Goal: Task Accomplishment & Management: Complete application form

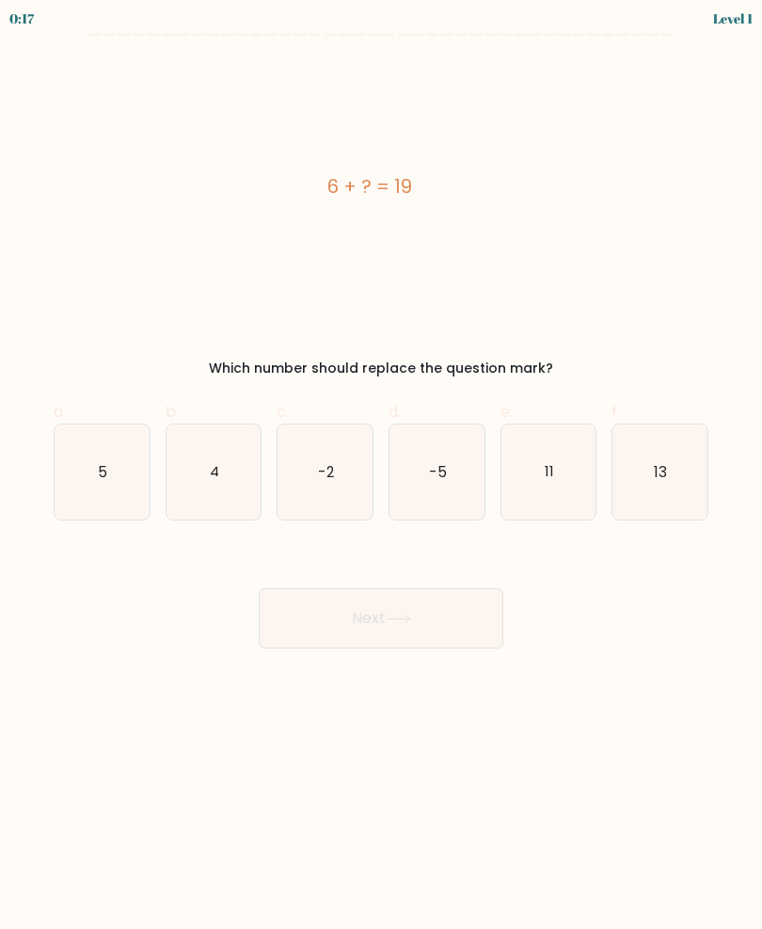
click at [663, 462] on text "13" at bounding box center [661, 471] width 13 height 20
click at [382, 465] on input "f. 13" at bounding box center [381, 471] width 1 height 12
radio input "true"
click at [355, 616] on button "Next" at bounding box center [381, 618] width 245 height 60
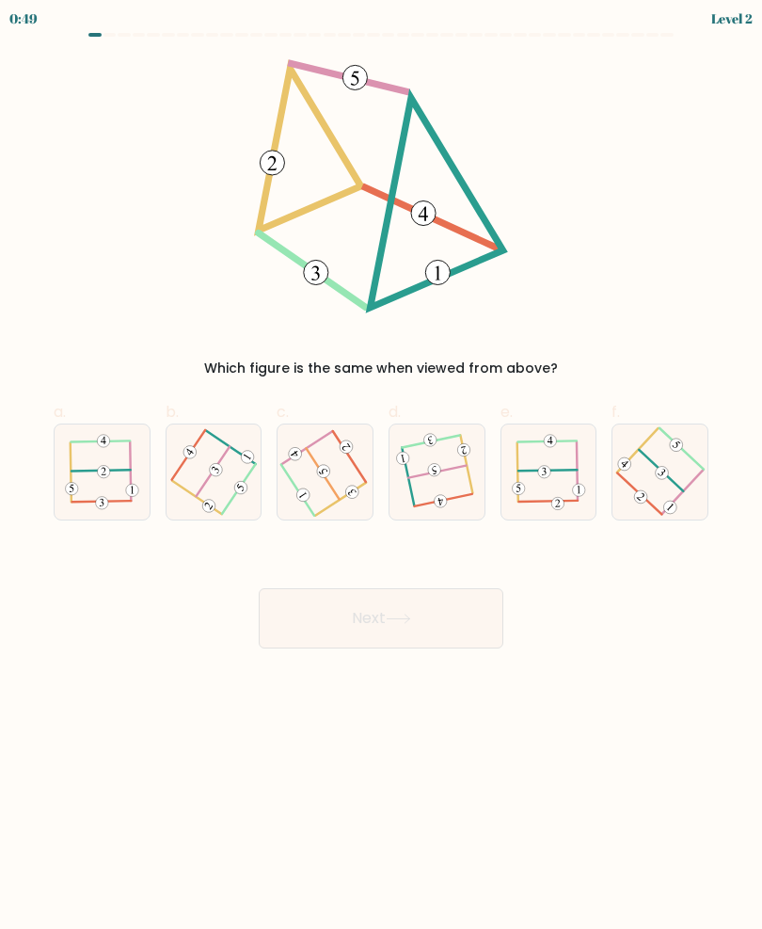
click at [427, 467] on icon at bounding box center [437, 472] width 74 height 76
click at [382, 467] on input "d." at bounding box center [381, 471] width 1 height 12
radio input "true"
click at [341, 611] on button "Next" at bounding box center [381, 618] width 245 height 60
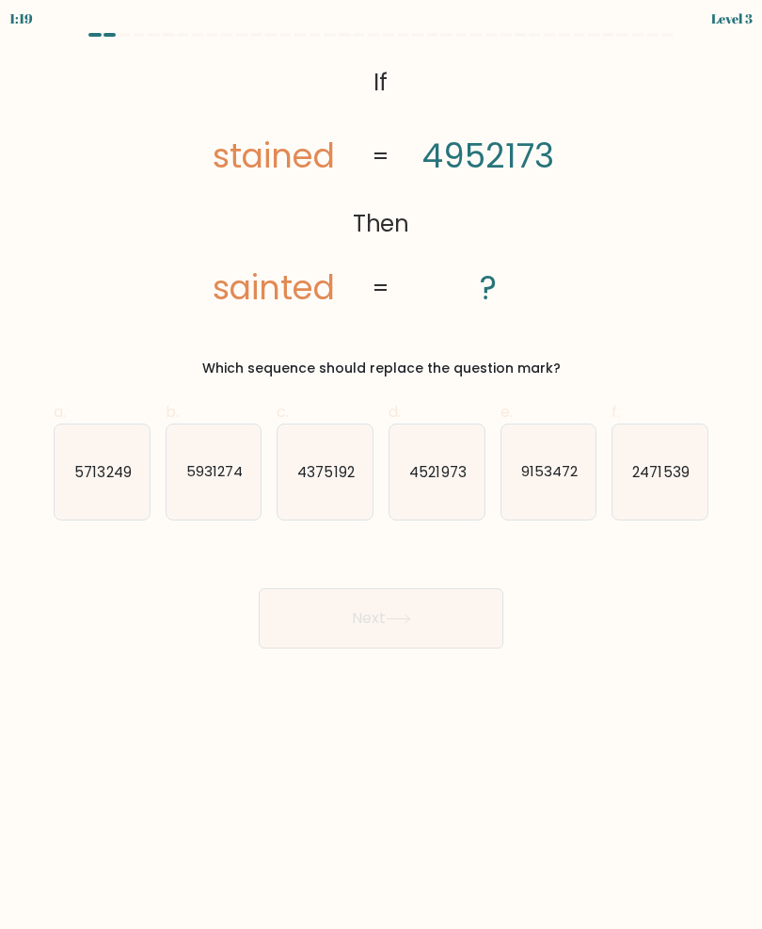
click at [428, 469] on text "4521973" at bounding box center [437, 471] width 56 height 20
click at [382, 469] on input "d. 4521973" at bounding box center [381, 471] width 1 height 12
radio input "true"
click at [370, 607] on button "Next" at bounding box center [381, 618] width 245 height 60
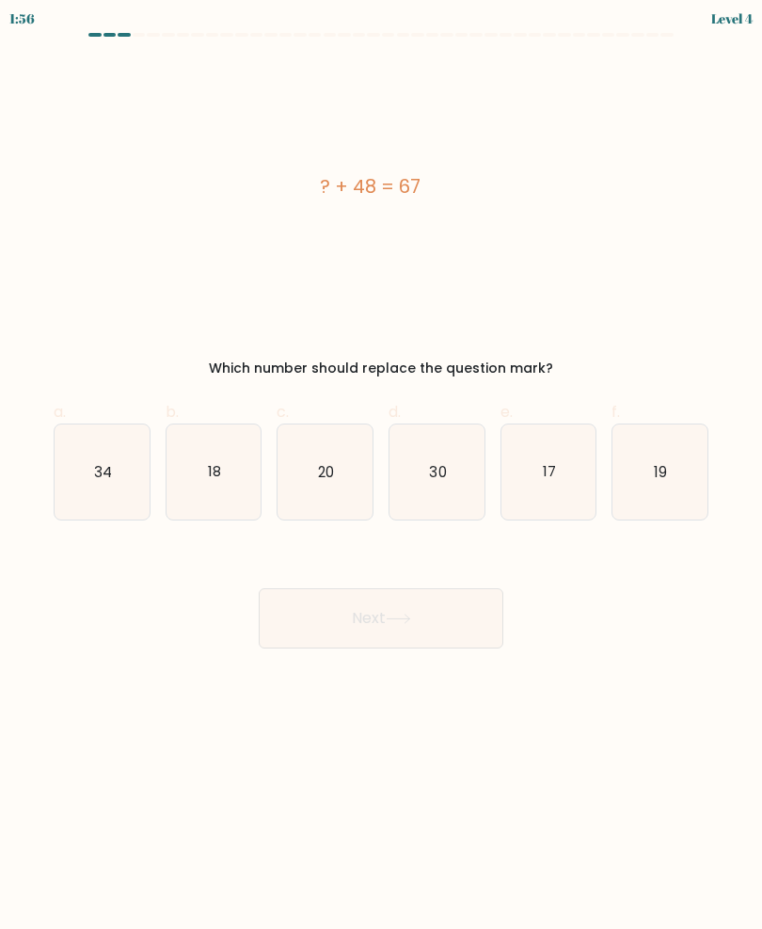
click at [650, 468] on icon "19" at bounding box center [660, 471] width 95 height 95
click at [382, 468] on input "f. 19" at bounding box center [381, 471] width 1 height 12
radio input "true"
click at [359, 622] on button "Next" at bounding box center [381, 618] width 245 height 60
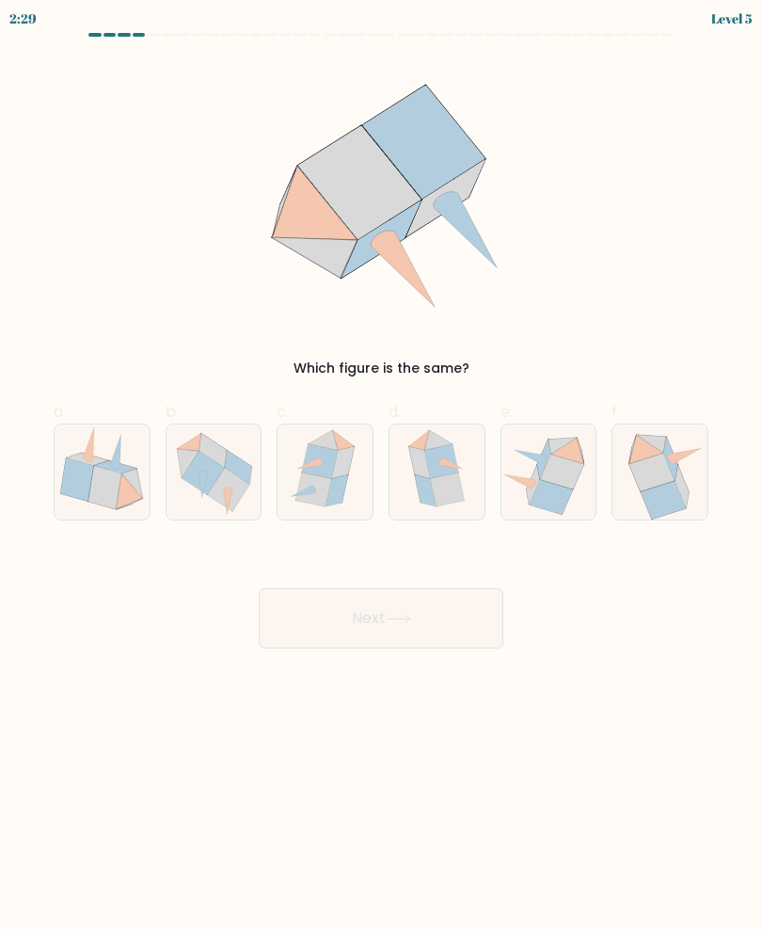
click at [330, 463] on icon at bounding box center [320, 461] width 36 height 34
click at [381, 465] on input "c." at bounding box center [381, 471] width 1 height 12
radio input "true"
click at [352, 618] on button "Next" at bounding box center [381, 618] width 245 height 60
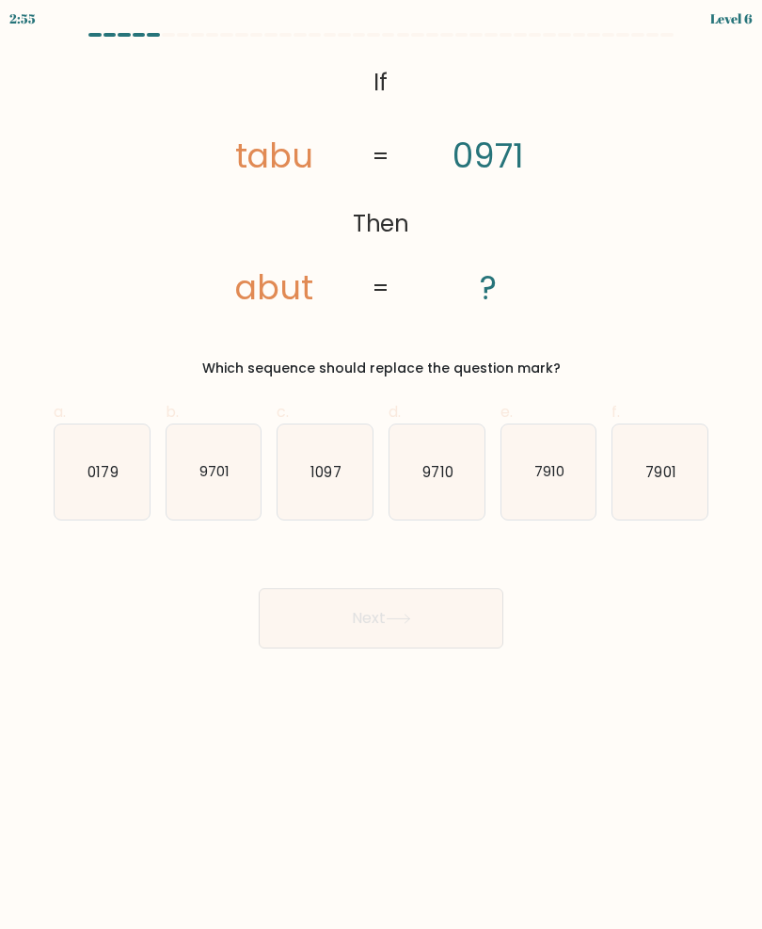
click at [439, 471] on text "9710" at bounding box center [438, 471] width 30 height 20
click at [382, 471] on input "d. 9710" at bounding box center [381, 471] width 1 height 12
radio input "true"
click at [343, 615] on button "Next" at bounding box center [381, 618] width 245 height 60
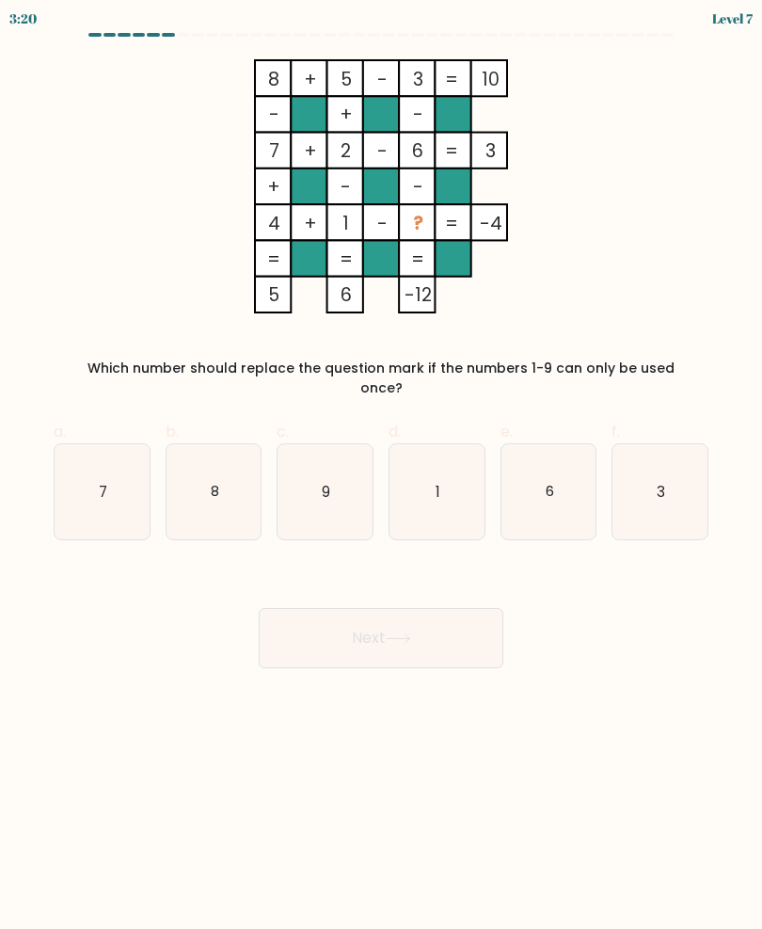
click at [332, 463] on icon "9" at bounding box center [325, 491] width 95 height 95
click at [381, 465] on input "c. 9" at bounding box center [381, 471] width 1 height 12
radio input "true"
click at [369, 615] on button "Next" at bounding box center [381, 638] width 245 height 60
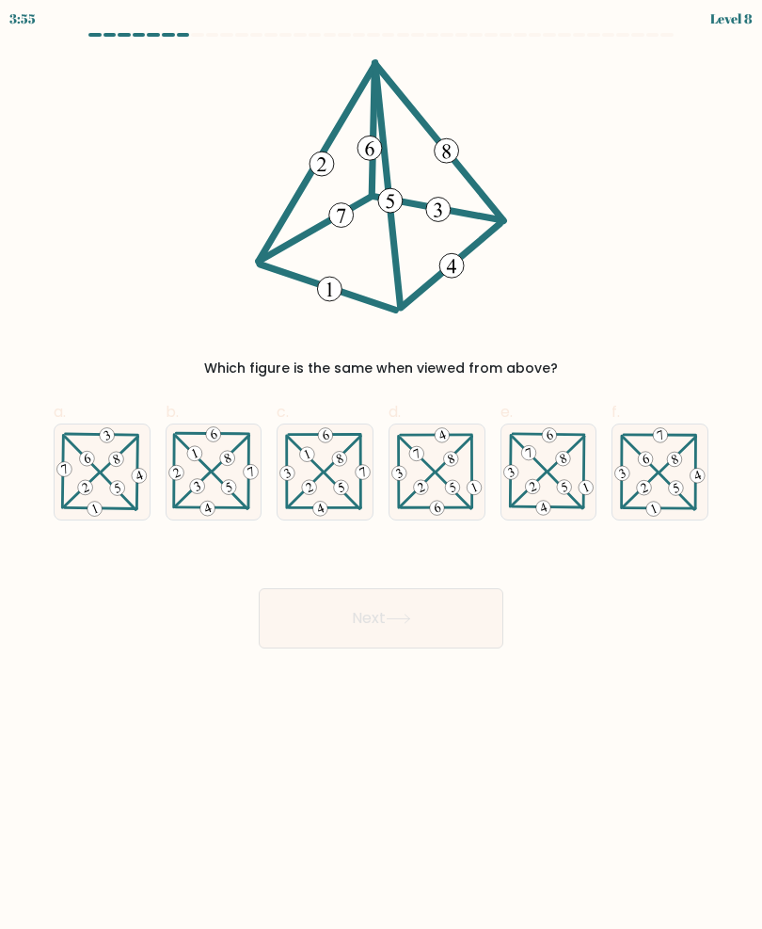
click at [107, 477] on icon at bounding box center [102, 471] width 95 height 93
click at [381, 477] on input "a." at bounding box center [381, 471] width 1 height 12
radio input "true"
click at [378, 627] on button "Next" at bounding box center [381, 618] width 245 height 60
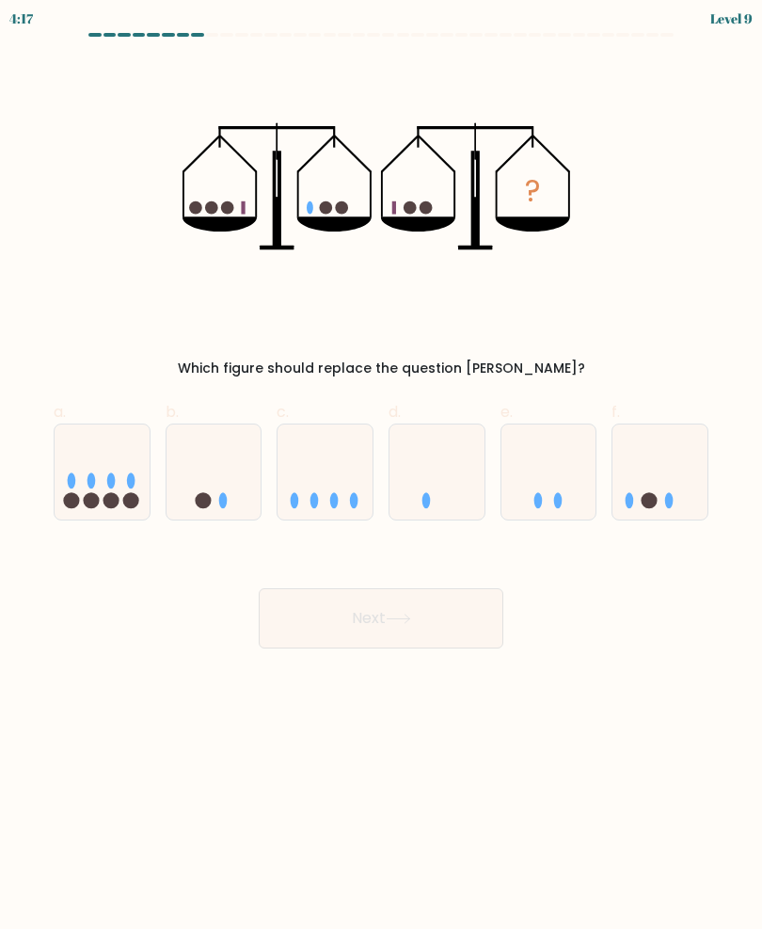
click at [216, 488] on icon at bounding box center [214, 472] width 95 height 78
click at [381, 477] on input "b." at bounding box center [381, 471] width 1 height 12
radio input "true"
click at [376, 612] on button "Next" at bounding box center [381, 618] width 245 height 60
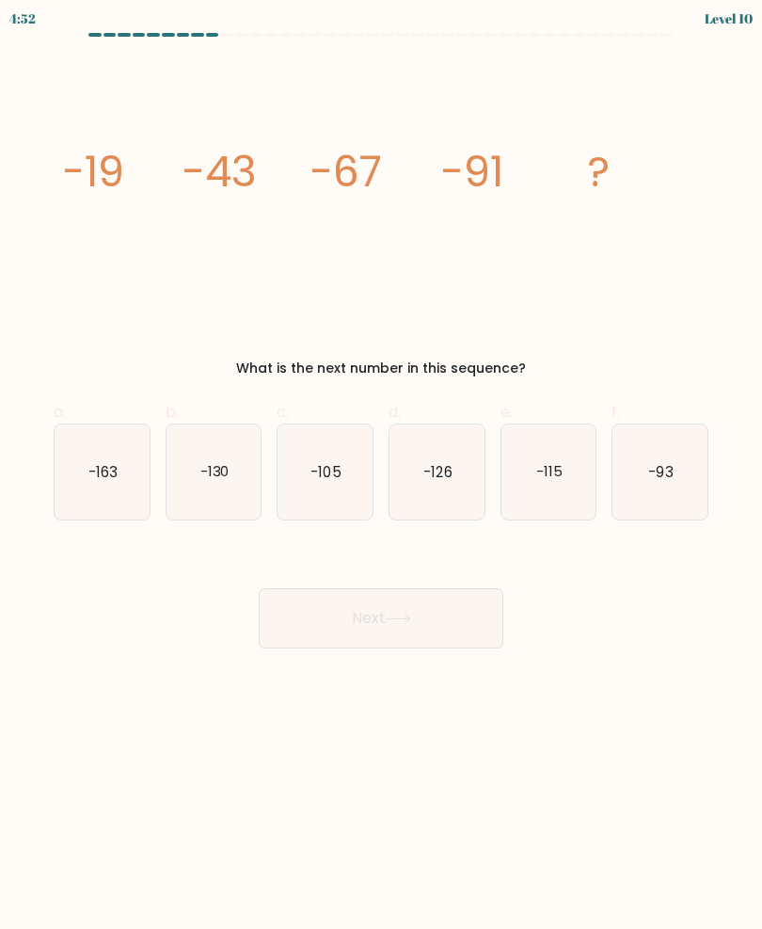
click at [116, 467] on text "-163" at bounding box center [102, 471] width 29 height 20
click at [381, 467] on input "a. -163" at bounding box center [381, 471] width 1 height 12
radio input "true"
click at [355, 613] on button "Next" at bounding box center [381, 618] width 245 height 60
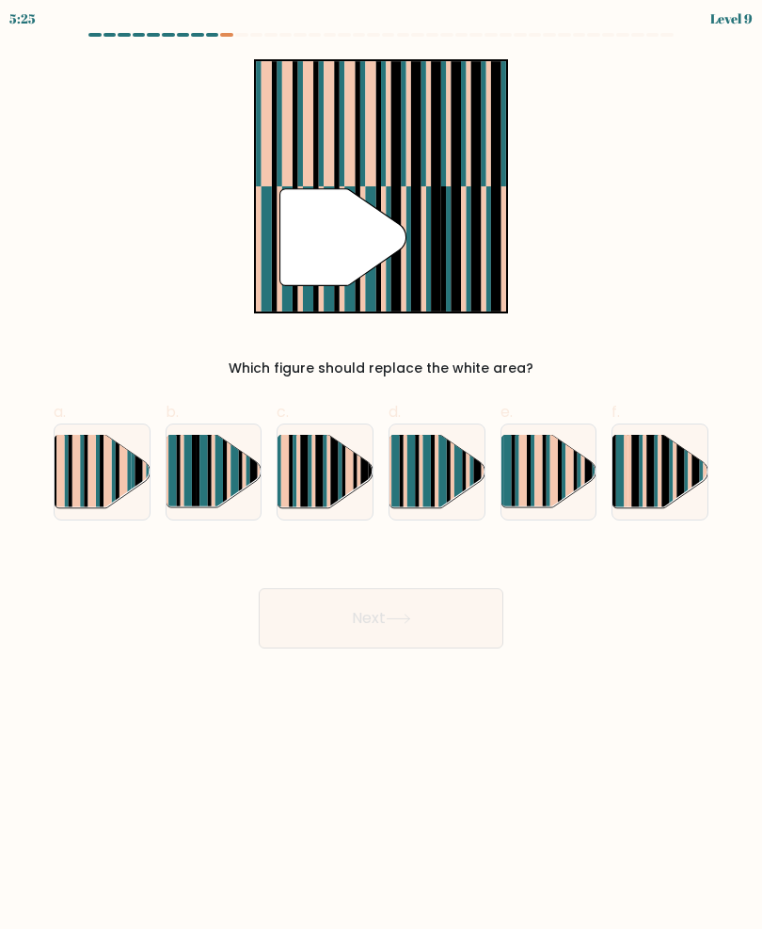
click at [434, 472] on rect at bounding box center [433, 480] width 4 height 94
click at [382, 472] on input "d." at bounding box center [381, 471] width 1 height 12
radio input "true"
click at [318, 619] on button "Next" at bounding box center [381, 618] width 245 height 60
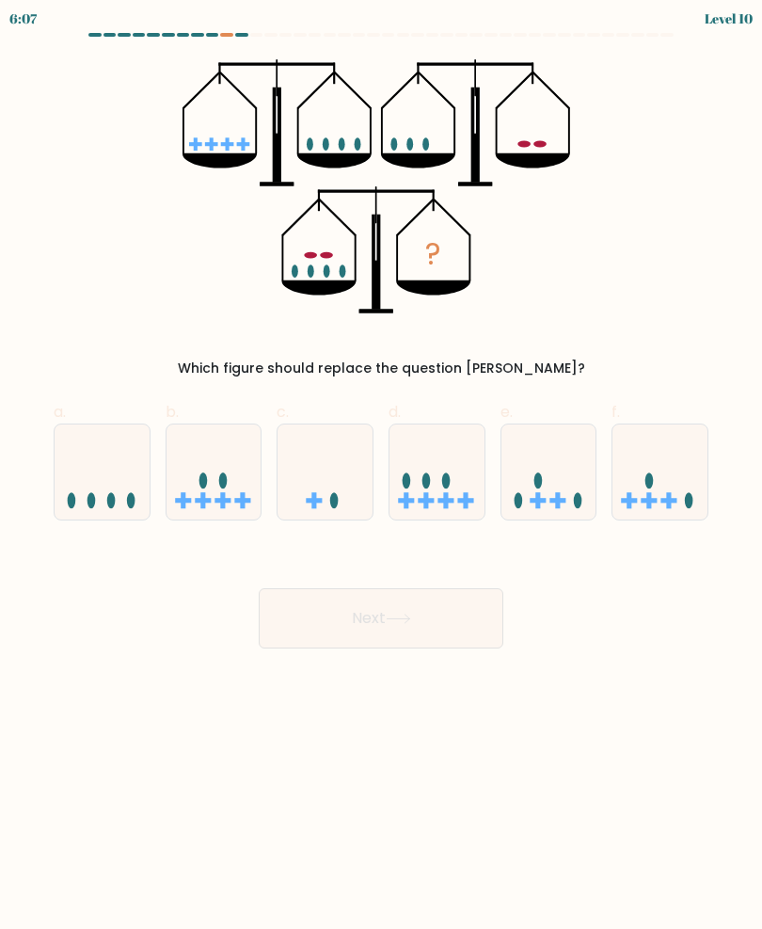
click at [439, 461] on icon at bounding box center [437, 472] width 95 height 78
click at [382, 465] on input "d." at bounding box center [381, 471] width 1 height 12
radio input "true"
click at [318, 616] on button "Next" at bounding box center [381, 618] width 245 height 60
